Goal: Information Seeking & Learning: Learn about a topic

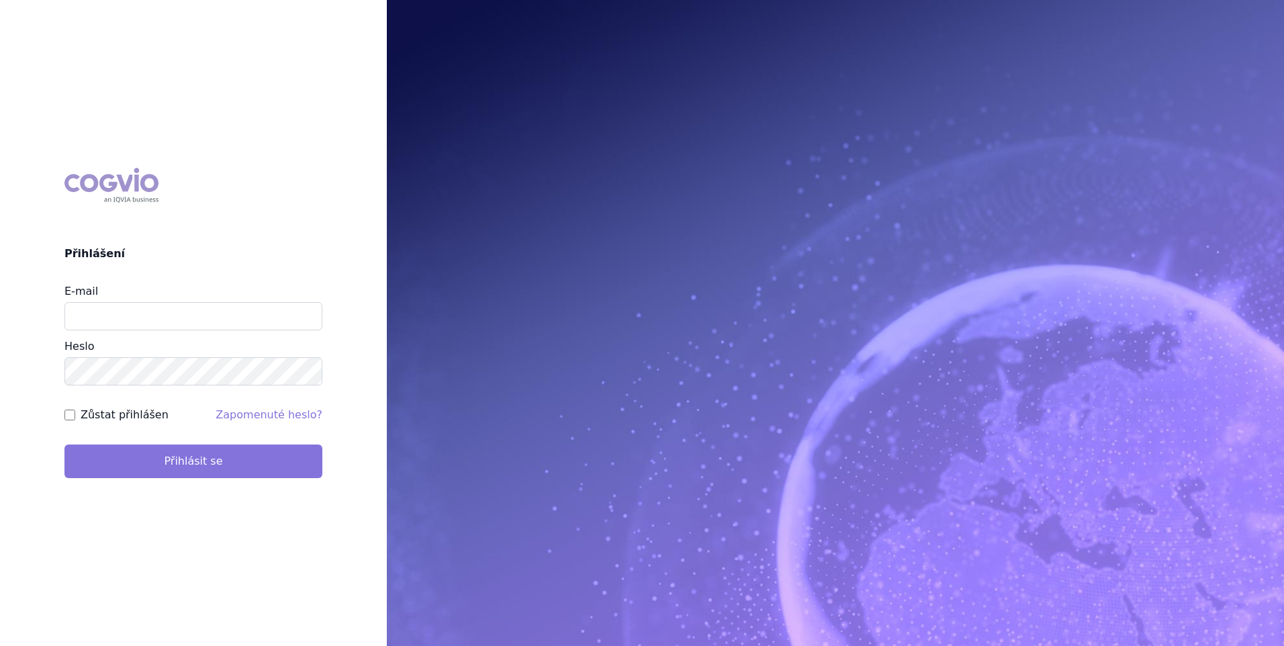
type input "zuzana_zikmundova@accord-healthcare.com"
click at [250, 463] on button "Přihlásit se" at bounding box center [193, 461] width 258 height 34
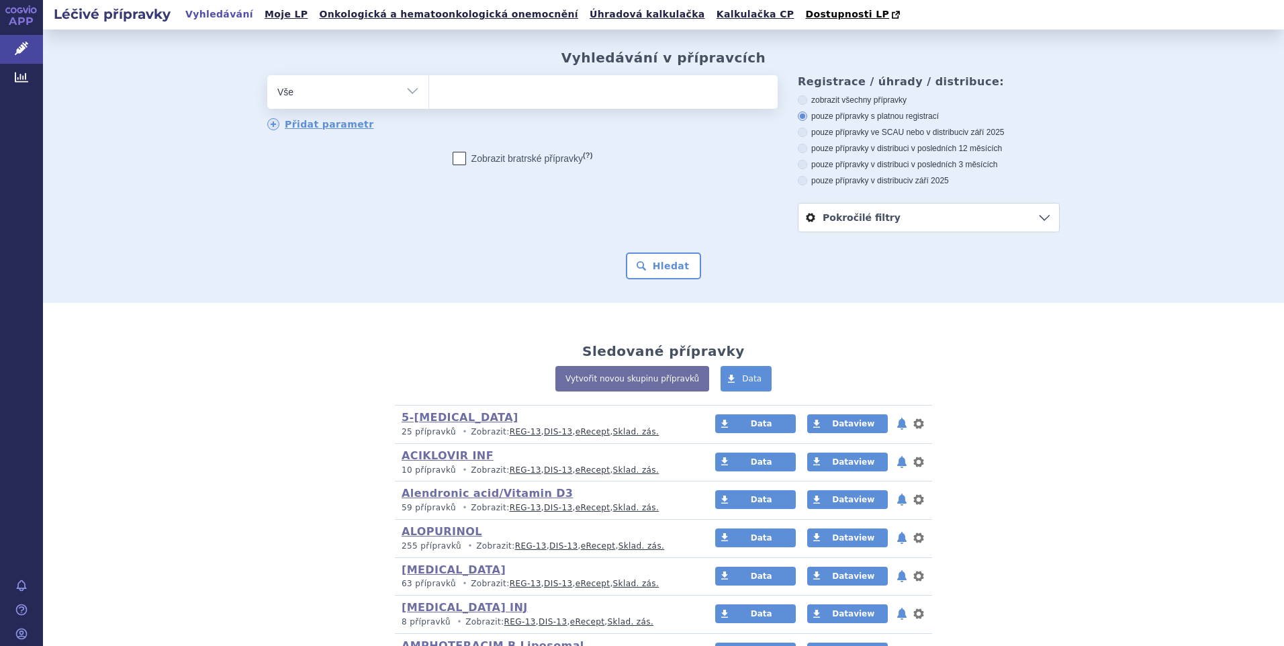
click at [400, 91] on select "Vše Přípravek/SUKL kód MAH VPOIS ATC/Aktivní látka Léková forma Síla" at bounding box center [347, 90] width 161 height 30
select select "filter-atc-group"
click at [267, 76] on select "Vše Přípravek/SUKL kód MAH VPOIS ATC/Aktivní látka Léková forma Síla" at bounding box center [347, 90] width 161 height 30
click at [450, 103] on ul at bounding box center [603, 89] width 348 height 28
click at [429, 104] on select at bounding box center [428, 92] width 1 height 34
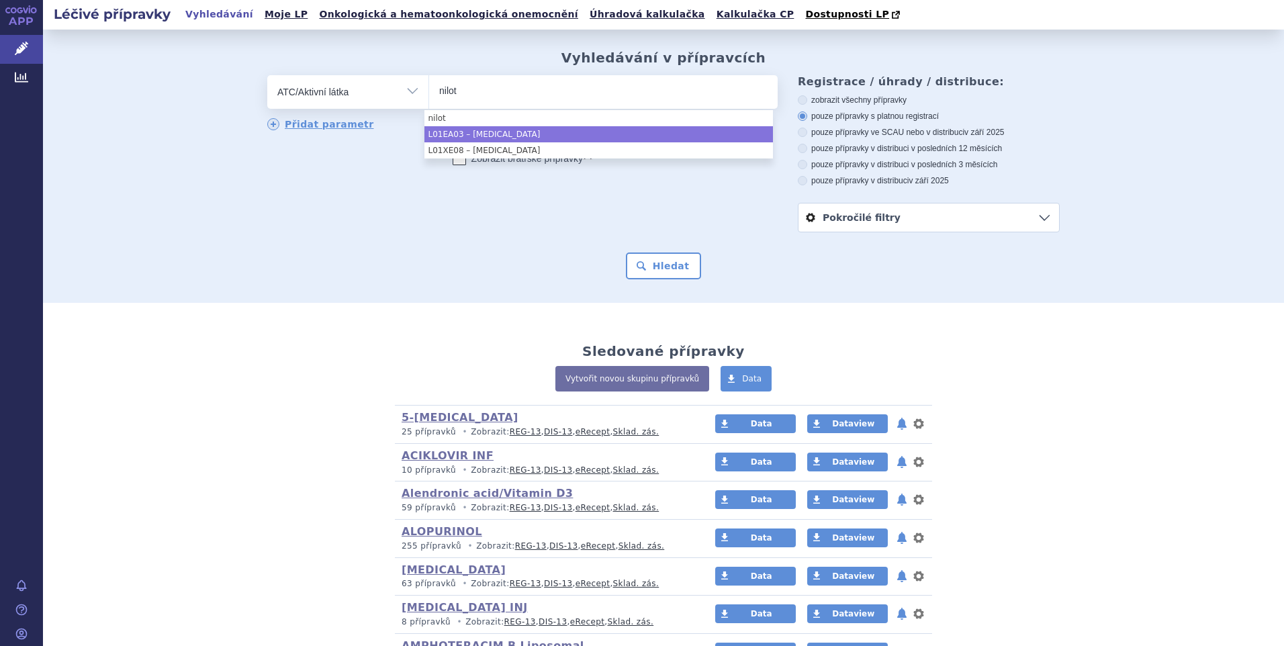
type input "nilot"
select select "L01EA03"
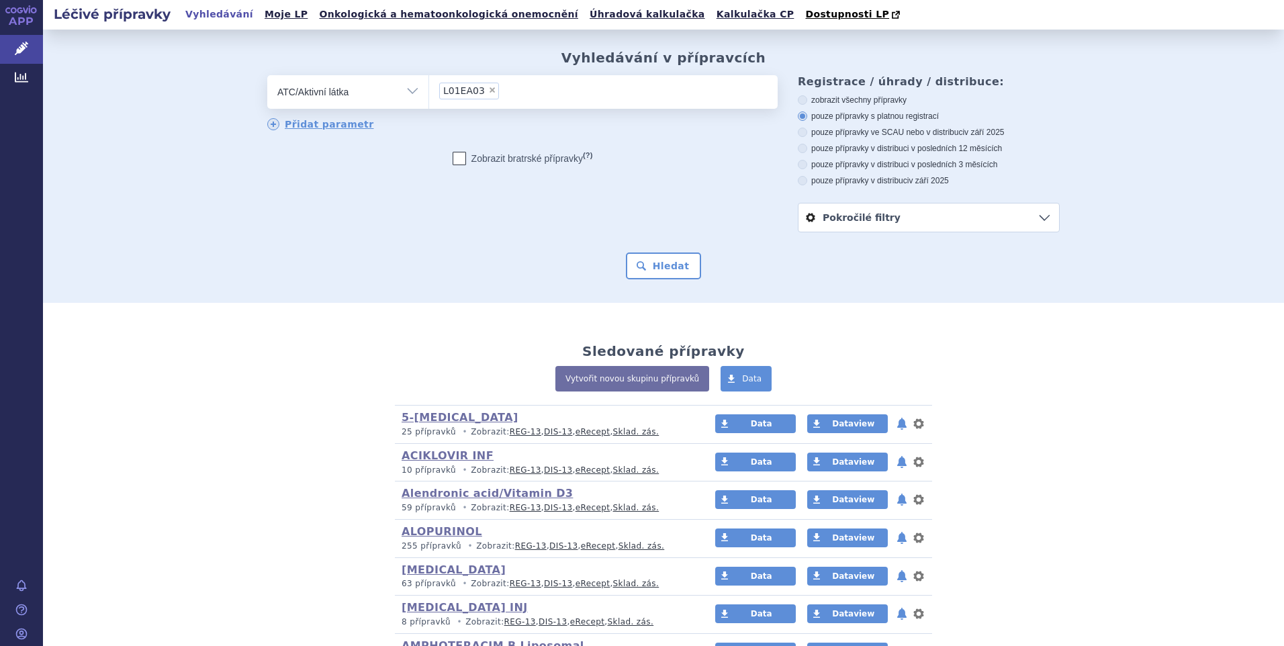
click at [798, 182] on icon at bounding box center [802, 180] width 9 height 9
click at [799, 182] on input "pouze přípravky v distribuci v září 2025" at bounding box center [803, 182] width 9 height 9
radio input "true"
click at [661, 270] on button "Hledat" at bounding box center [664, 265] width 76 height 27
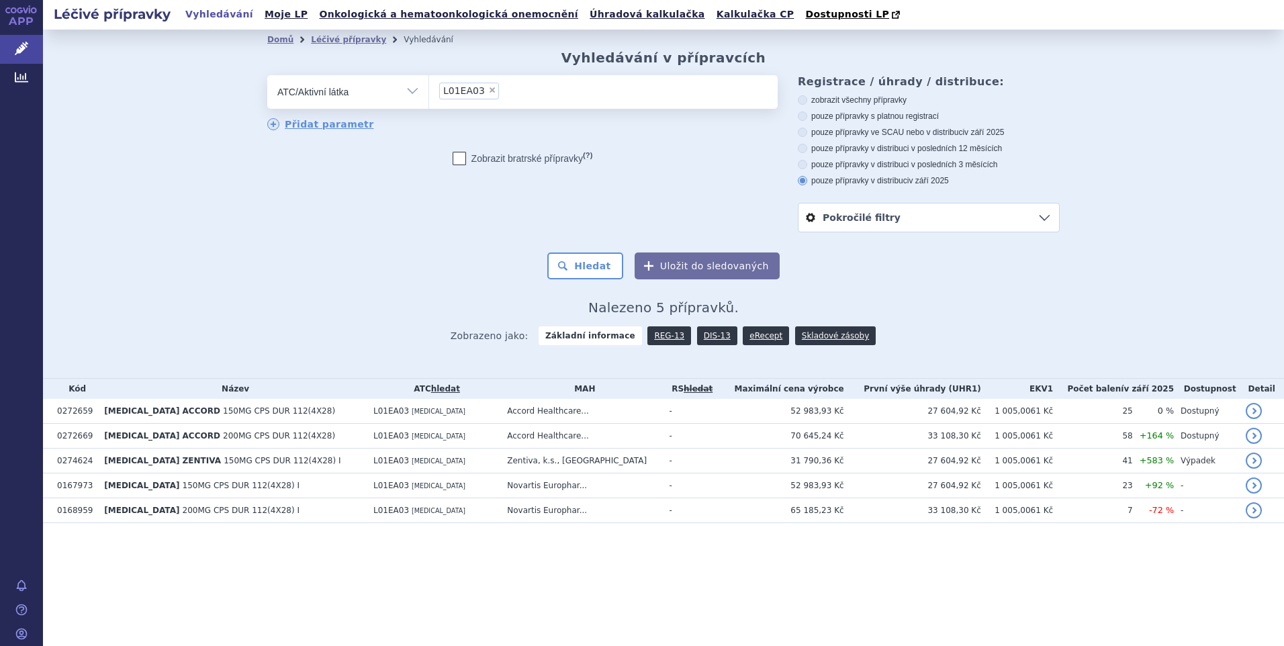
click at [805, 161] on label "pouze přípravky v distribuci v posledních 3 měsících" at bounding box center [929, 164] width 262 height 11
click at [805, 162] on input "pouze přípravky v distribuci v posledních 3 měsících" at bounding box center [803, 166] width 9 height 9
radio input "true"
click at [606, 265] on button "Hledat" at bounding box center [585, 265] width 76 height 27
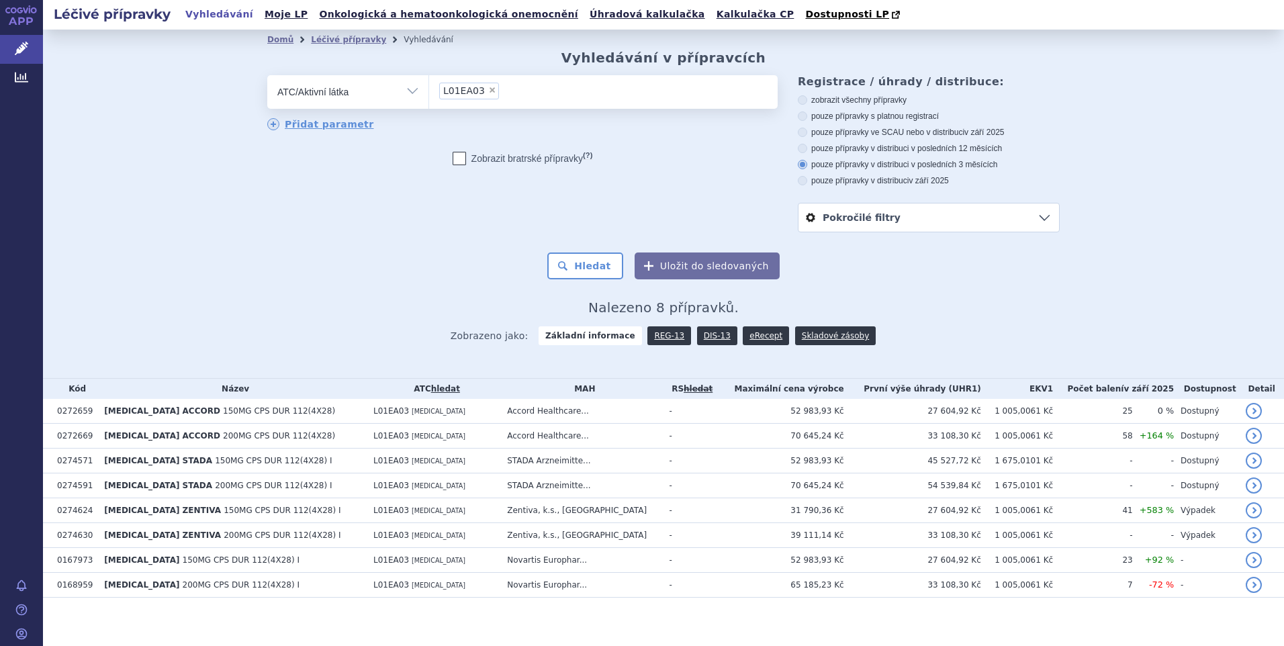
scroll to position [7, 0]
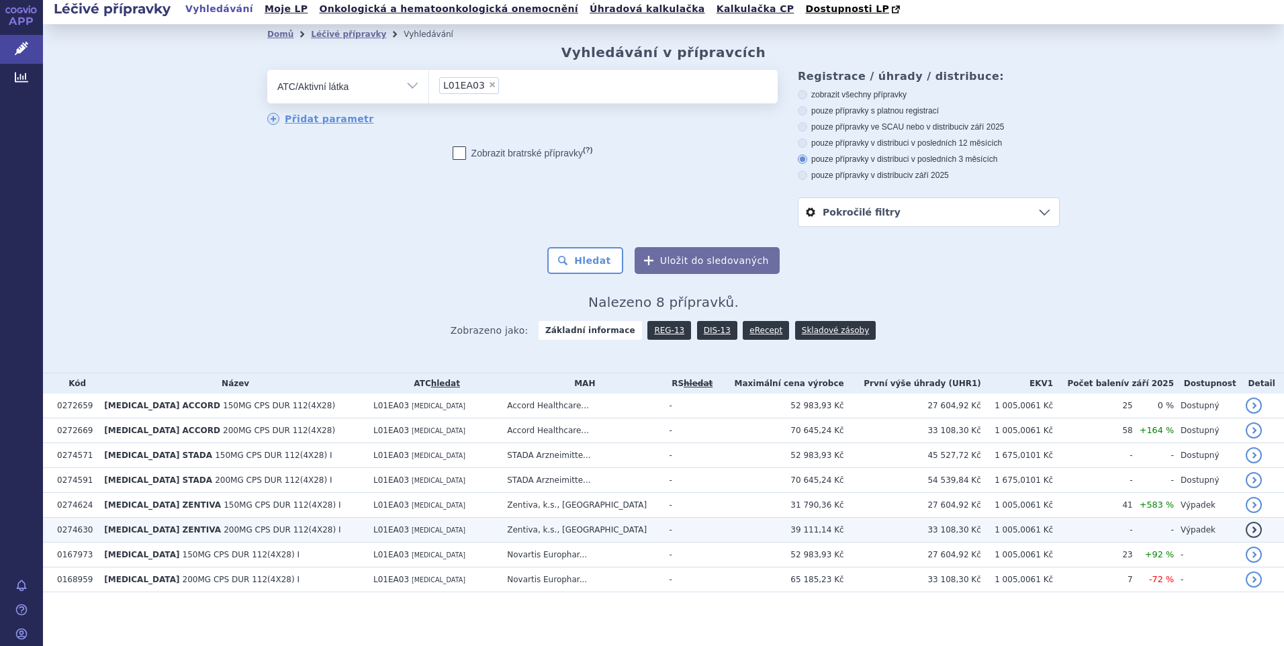
click at [222, 521] on td "NILOTINIB ZENTIVA 200MG CPS DUR 112(4X28) I" at bounding box center [231, 530] width 269 height 25
click at [124, 525] on span "[MEDICAL_DATA] ZENTIVA" at bounding box center [162, 529] width 117 height 9
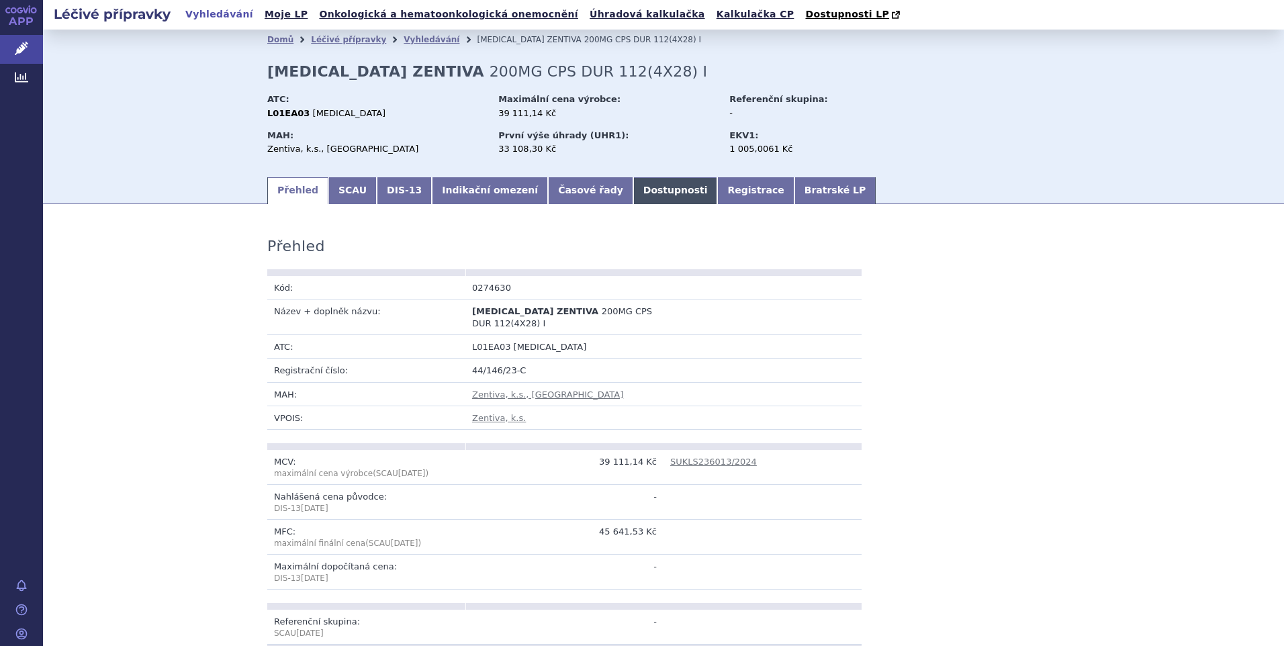
click at [633, 185] on link "Dostupnosti" at bounding box center [675, 190] width 85 height 27
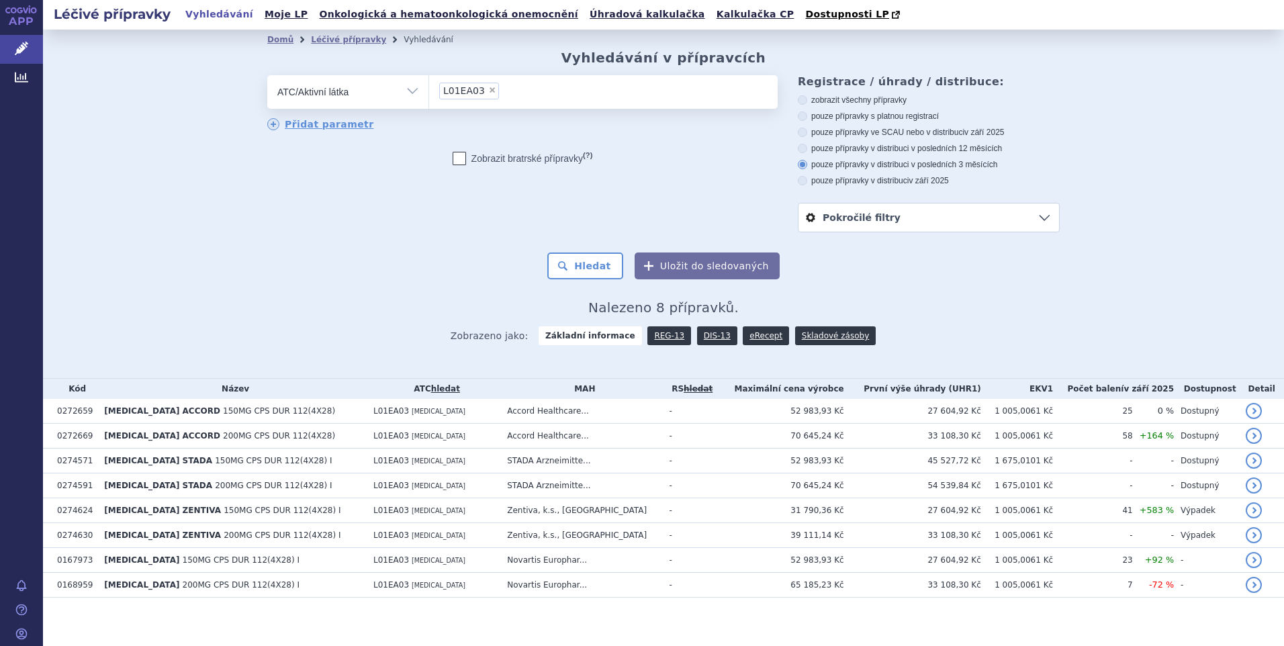
drag, startPoint x: 694, startPoint y: 330, endPoint x: 694, endPoint y: 313, distance: 17.5
click at [697, 330] on link "DIS-13" at bounding box center [717, 335] width 40 height 19
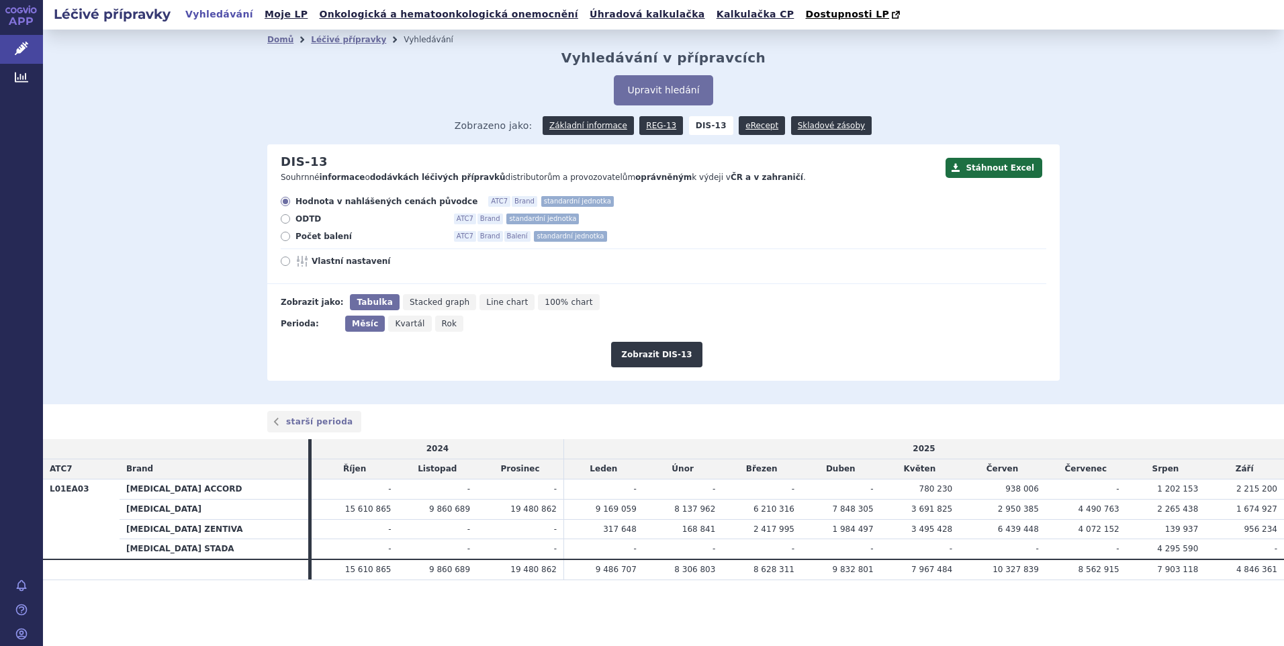
click at [283, 239] on icon at bounding box center [285, 236] width 9 height 9
click at [283, 239] on input "Počet balení ATC7 Brand Balení standardní jednotka" at bounding box center [286, 238] width 9 height 9
radio input "true"
click at [640, 359] on button "Zobrazit DIS-13" at bounding box center [656, 355] width 91 height 26
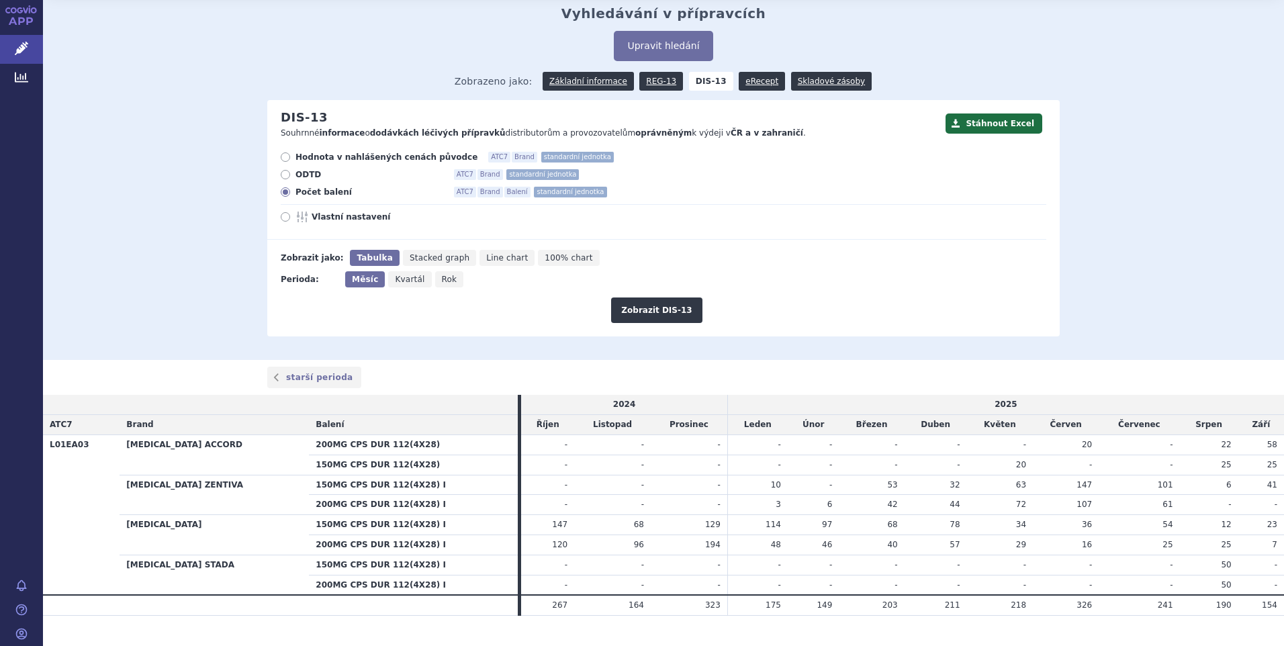
scroll to position [69, 0]
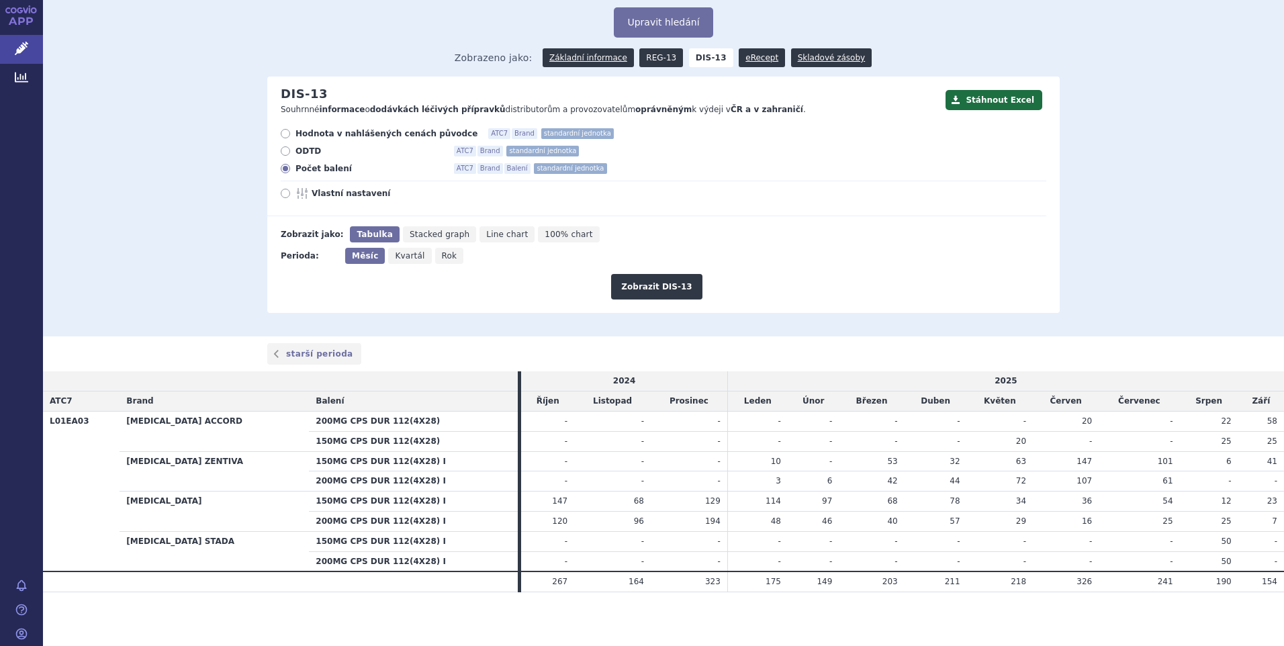
click at [656, 58] on link "REG-13" at bounding box center [661, 57] width 44 height 19
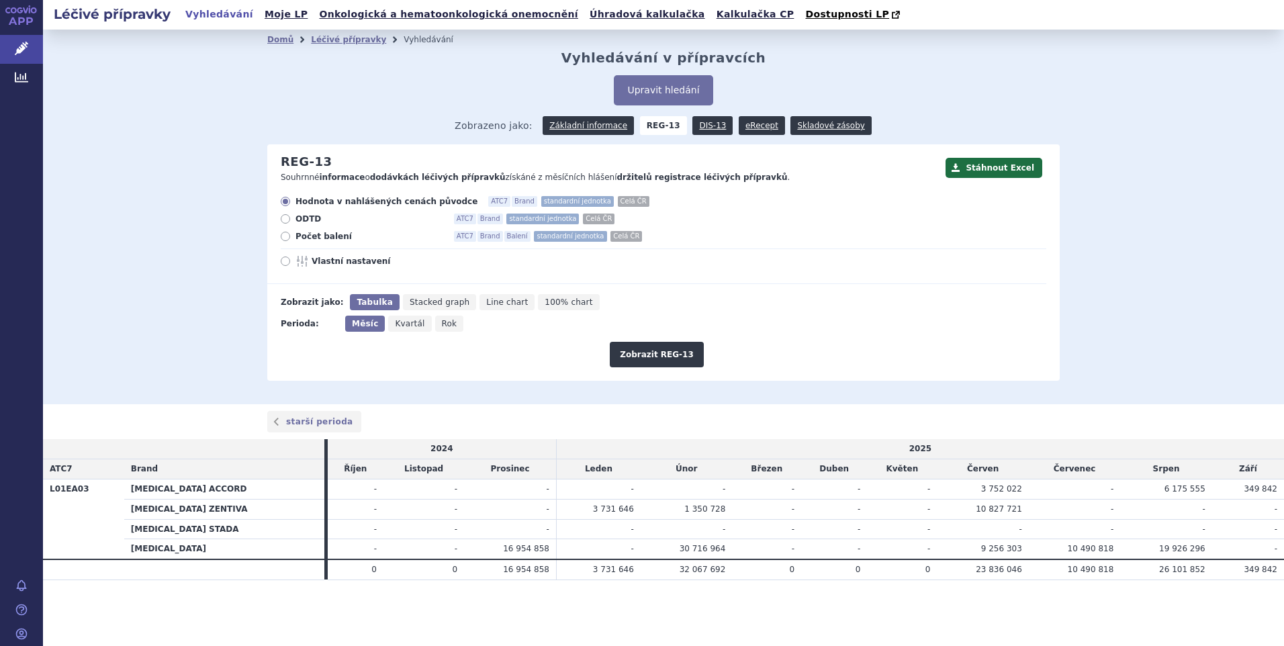
click at [287, 237] on icon at bounding box center [285, 236] width 9 height 9
click at [287, 237] on input "Počet balení ATC7 Brand Balení standardní jednotka Celá ČR" at bounding box center [286, 238] width 9 height 9
radio input "true"
click at [637, 353] on button "Zobrazit REG-13" at bounding box center [657, 355] width 94 height 26
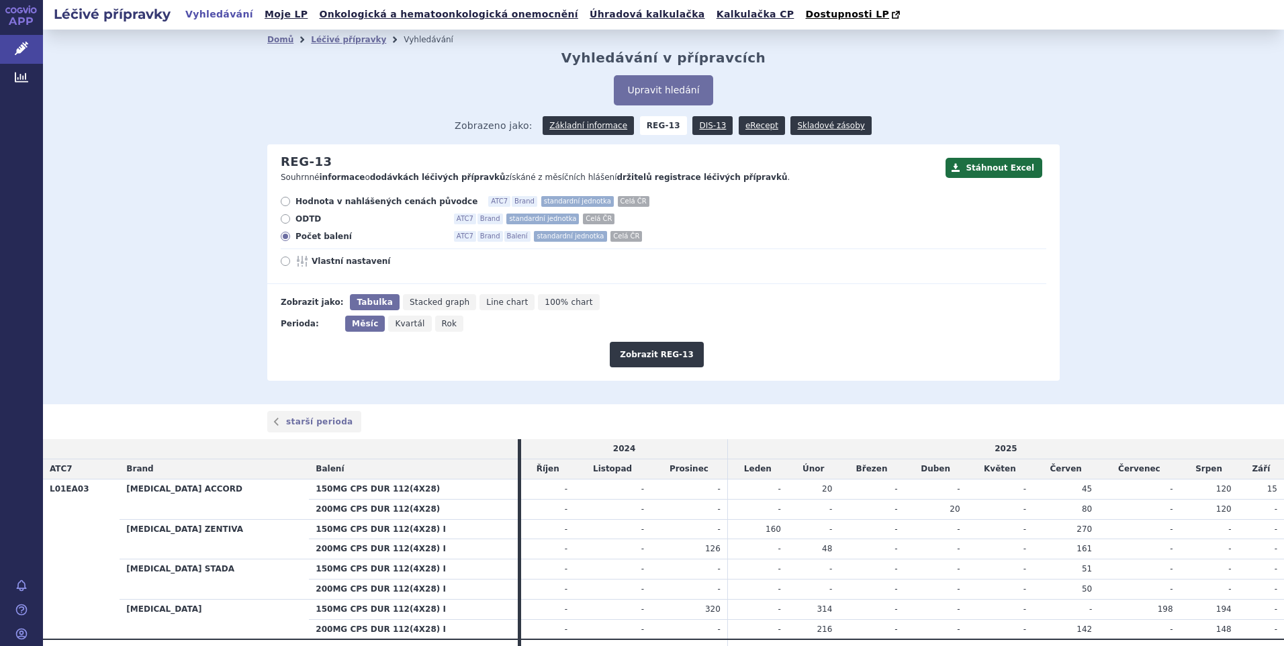
scroll to position [69, 0]
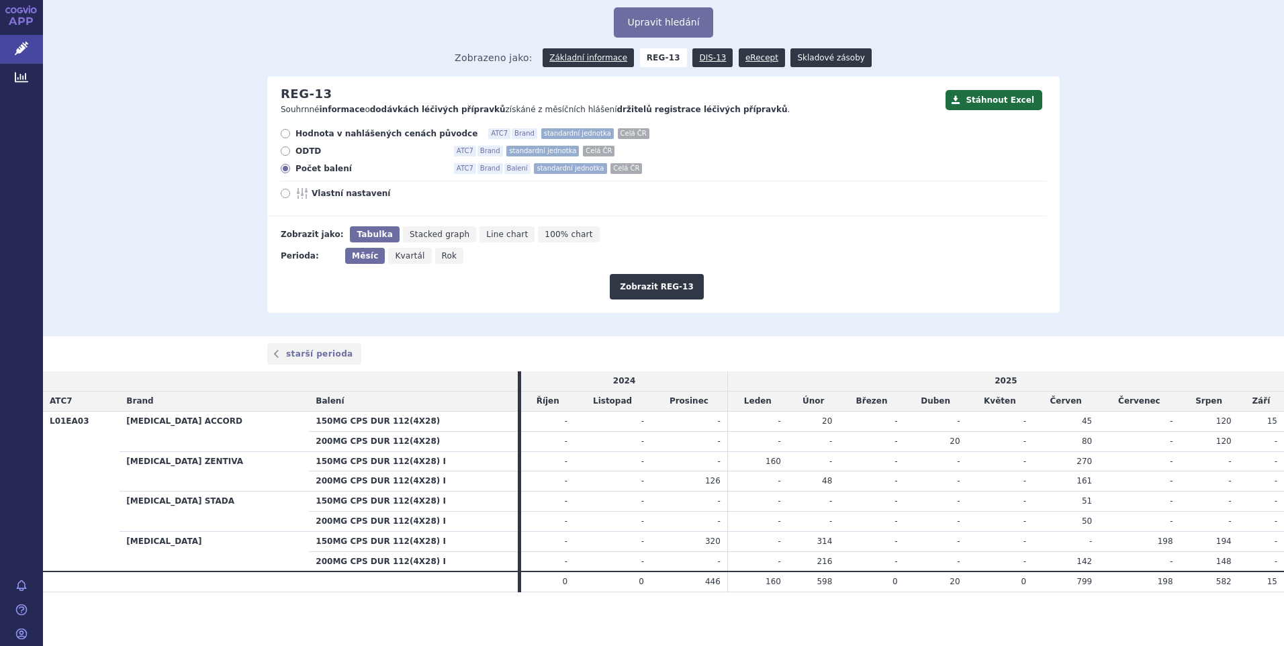
click at [829, 51] on link "Skladové zásoby" at bounding box center [830, 57] width 81 height 19
